Goal: Go to known website: Go to known website

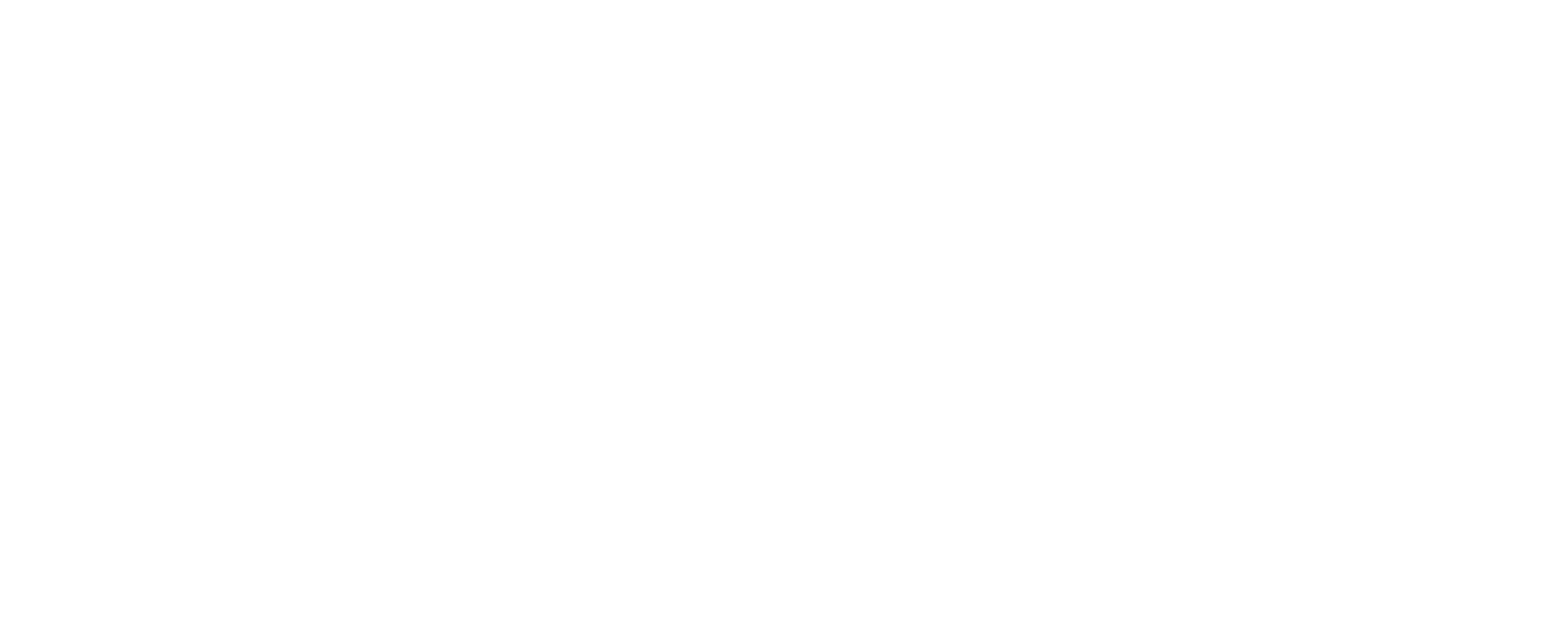
click at [762, 376] on main at bounding box center [784, 318] width 1568 height 637
